Goal: Task Accomplishment & Management: Use online tool/utility

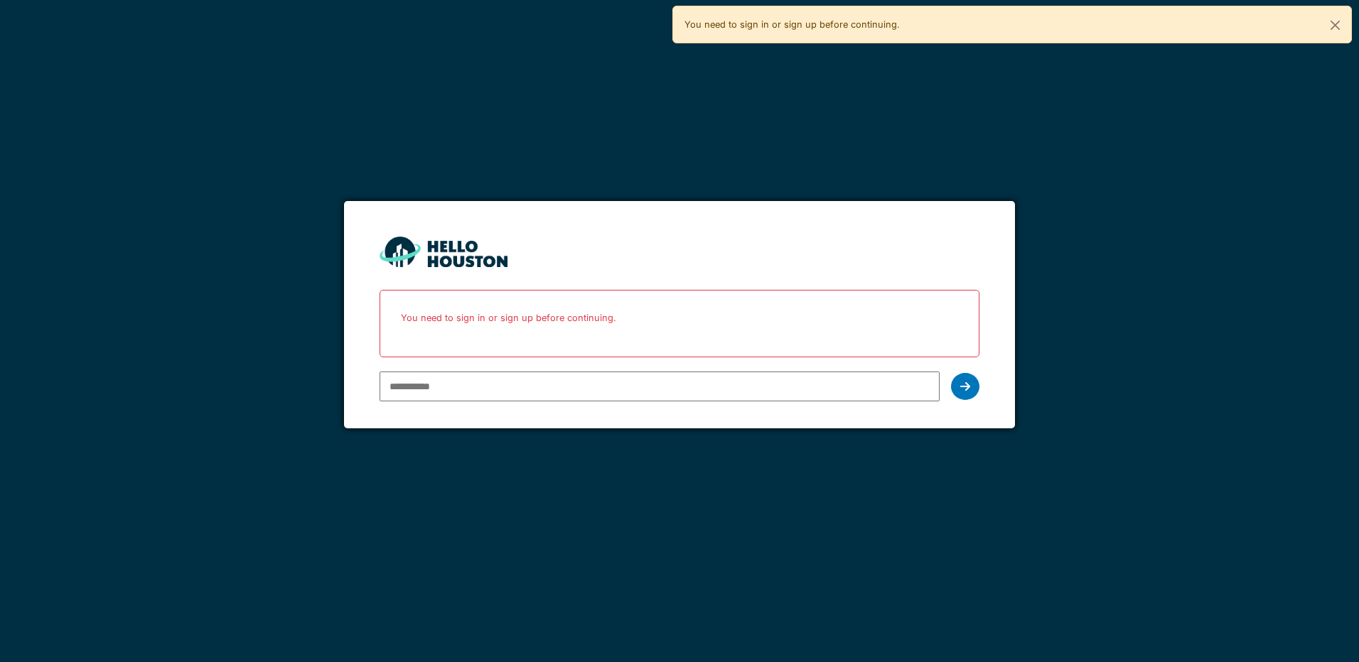
click at [625, 392] on input "email" at bounding box center [658, 387] width 559 height 30
click at [532, 388] on input "email" at bounding box center [658, 387] width 559 height 30
type input "**********"
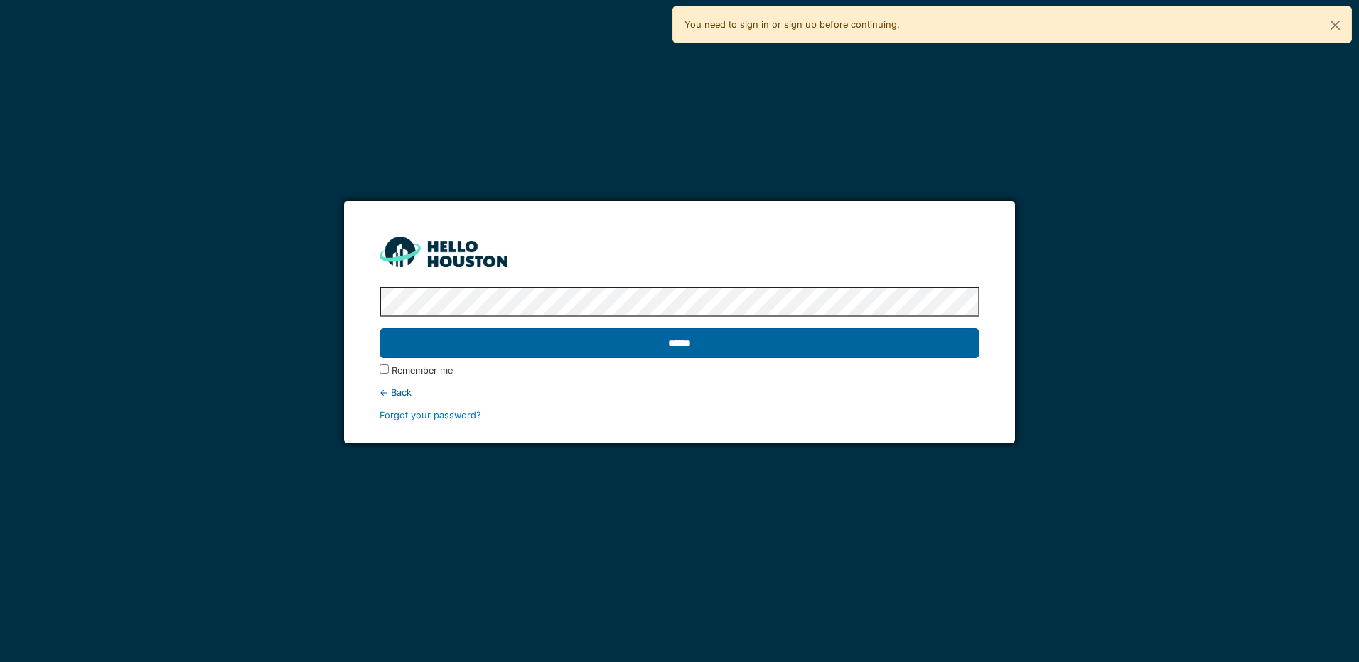
click at [542, 340] on input "******" at bounding box center [678, 343] width 599 height 30
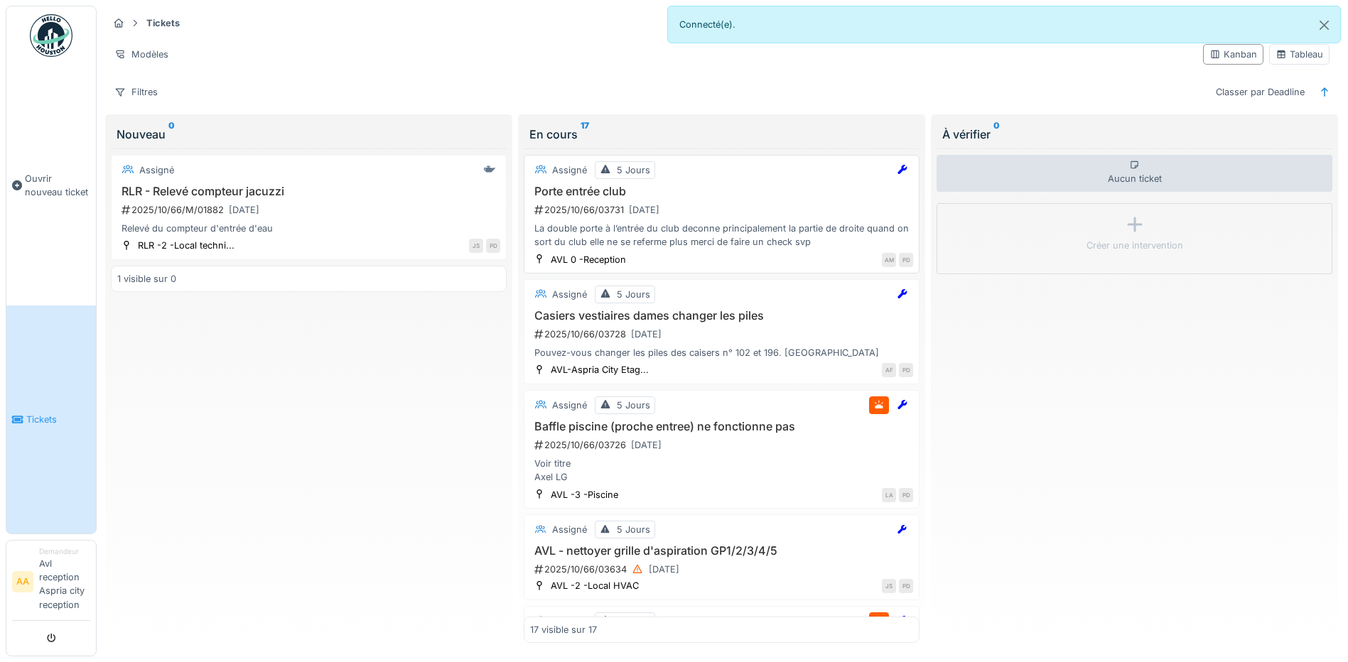
click at [787, 235] on div "La double porte à l’entrée du club deconne principalement la partie de droite q…" at bounding box center [721, 235] width 383 height 27
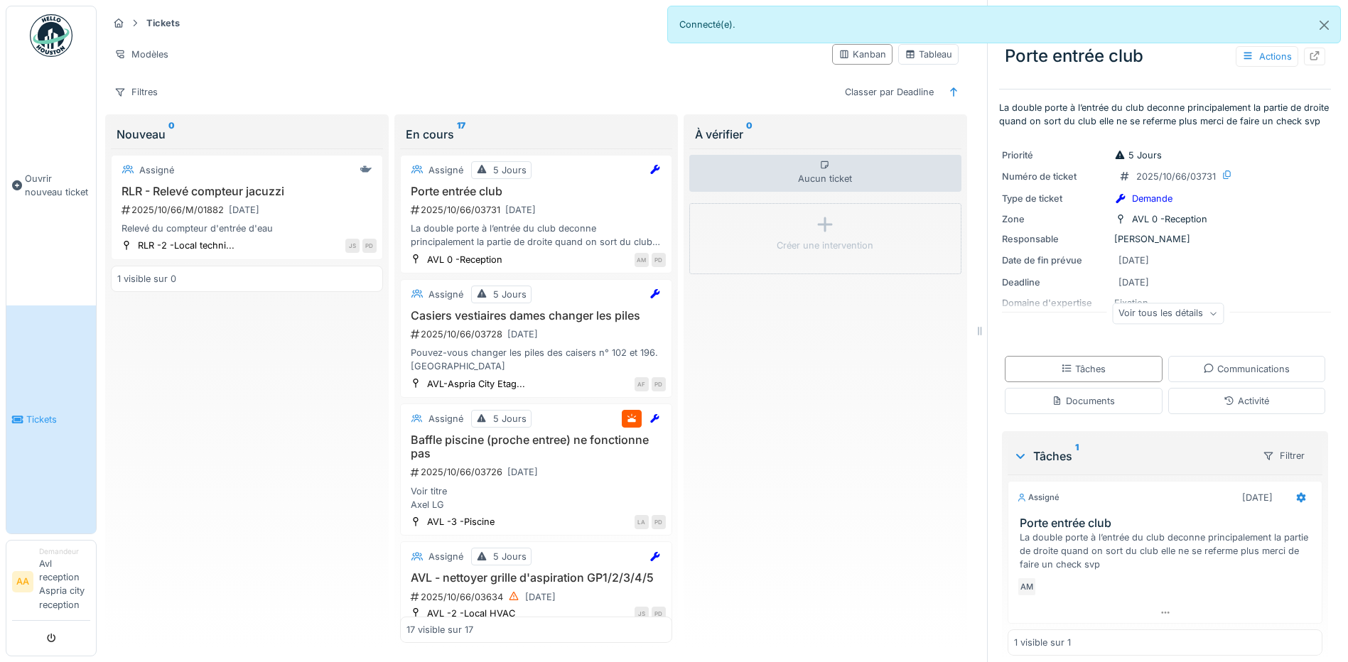
scroll to position [26, 0]
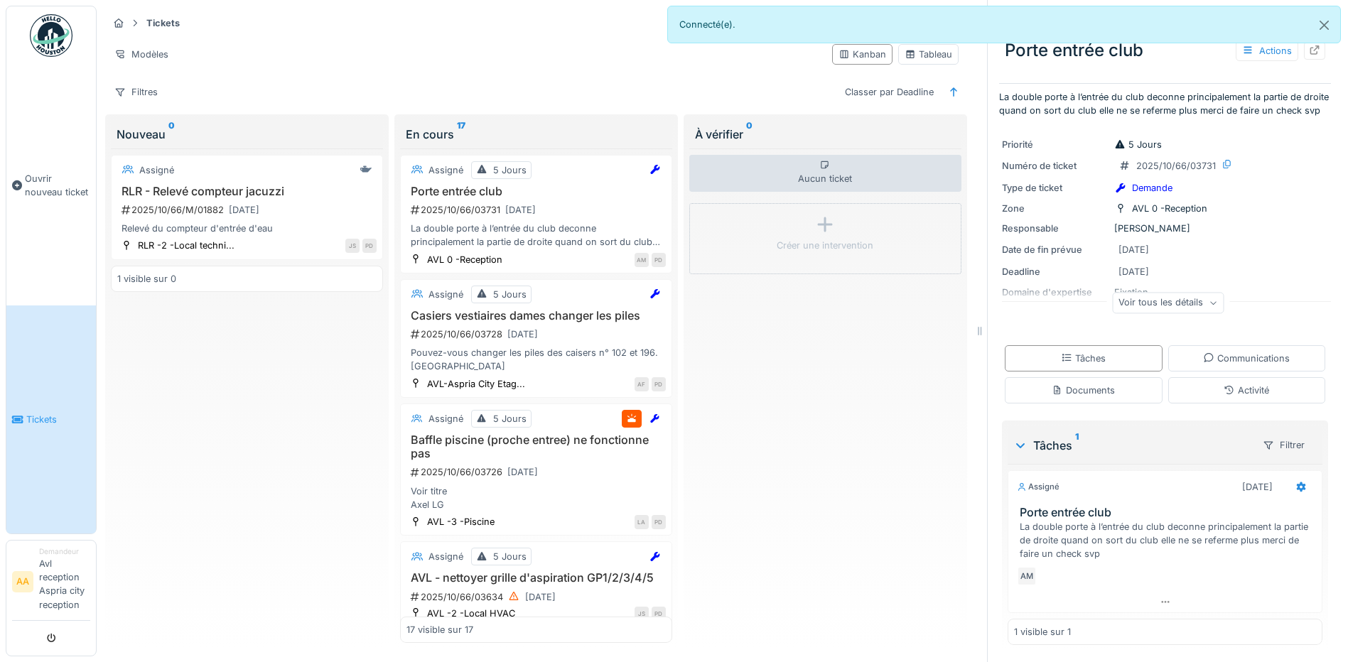
click at [1188, 306] on div "Voir tous les détails" at bounding box center [1168, 303] width 112 height 21
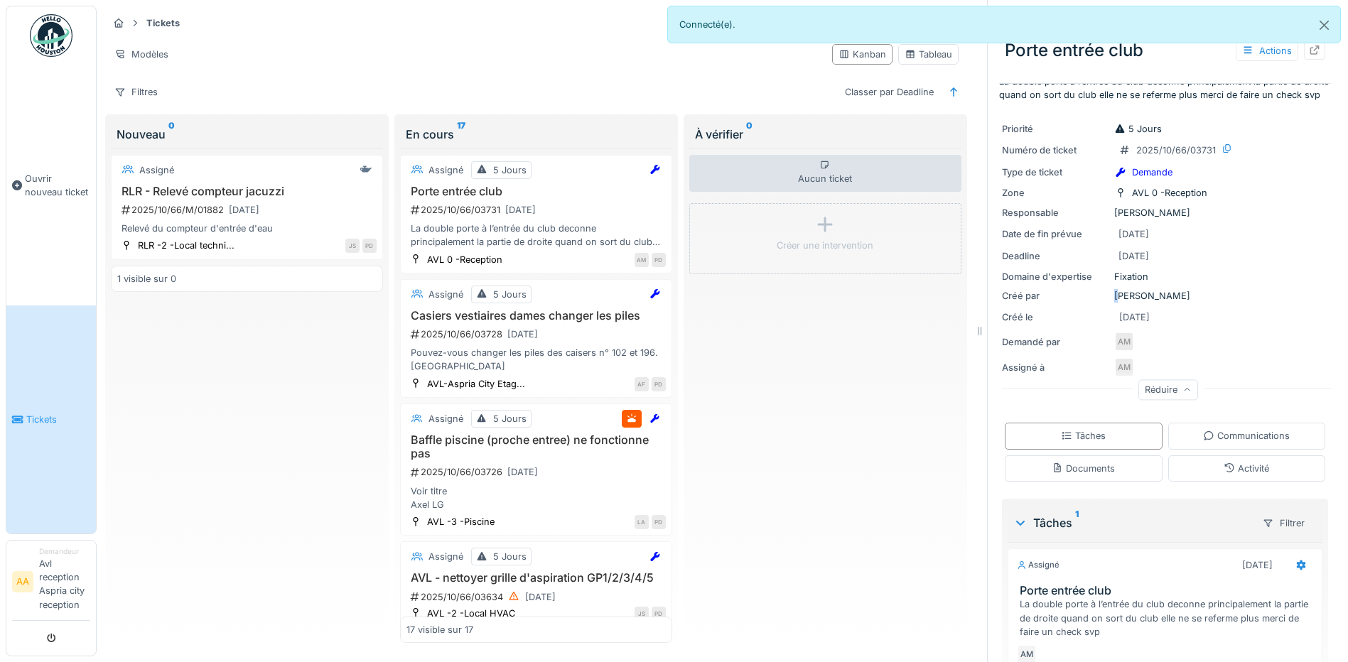
drag, startPoint x: 1108, startPoint y: 310, endPoint x: 1159, endPoint y: 303, distance: 51.6
click at [1159, 303] on div "Créé par [PERSON_NAME]" at bounding box center [1165, 296] width 326 height 14
drag, startPoint x: 1159, startPoint y: 303, endPoint x: 1183, endPoint y: 296, distance: 24.5
click at [1183, 284] on div "Domaine d'expertise Fixation" at bounding box center [1165, 277] width 326 height 14
